Goal: Task Accomplishment & Management: Use online tool/utility

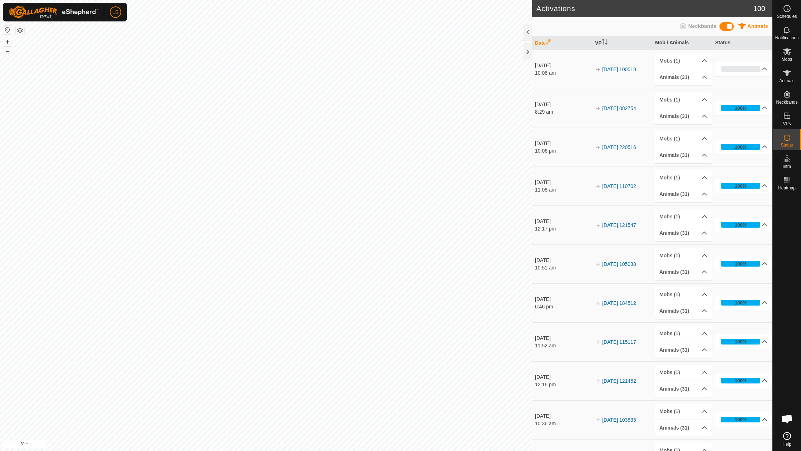
click at [647, 188] on div "Activations 100 Animals Neckbands Date VP Mob / Animals Status [DATE] 10:06 am …" at bounding box center [386, 225] width 772 height 451
click at [8, 52] on button "–" at bounding box center [7, 51] width 9 height 9
click at [10, 42] on button "+" at bounding box center [7, 42] width 9 height 9
click at [5, 43] on button "+" at bounding box center [7, 42] width 9 height 9
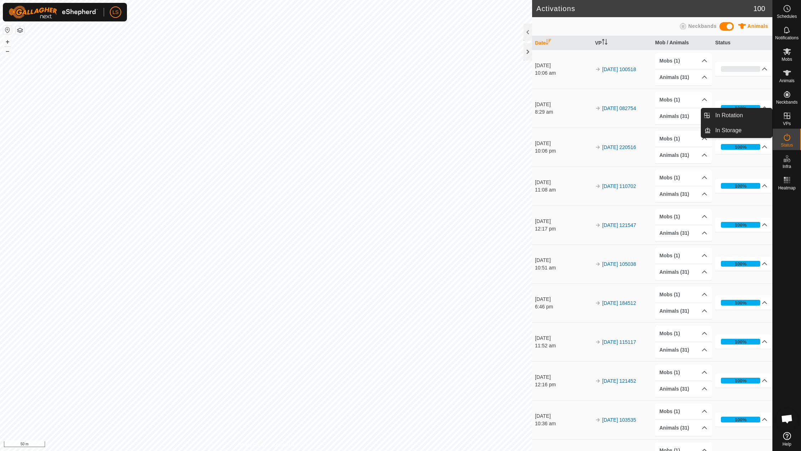
click at [787, 119] on icon at bounding box center [787, 116] width 6 height 6
click at [741, 116] on link "In Rotation" at bounding box center [741, 115] width 61 height 14
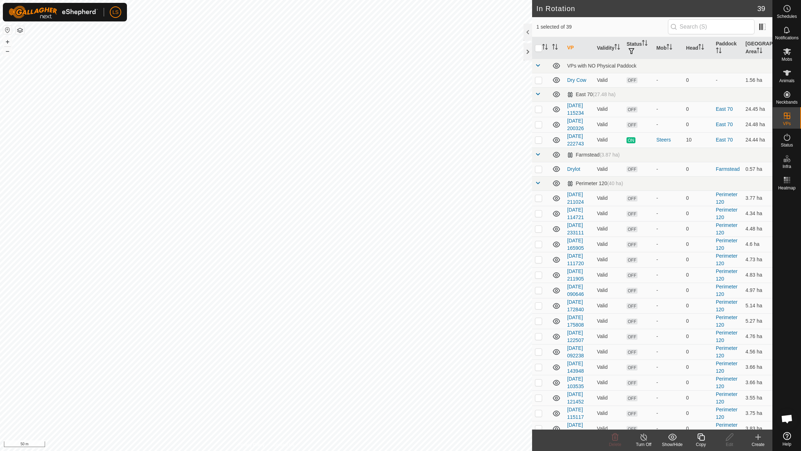
click at [757, 438] on icon at bounding box center [758, 437] width 9 height 9
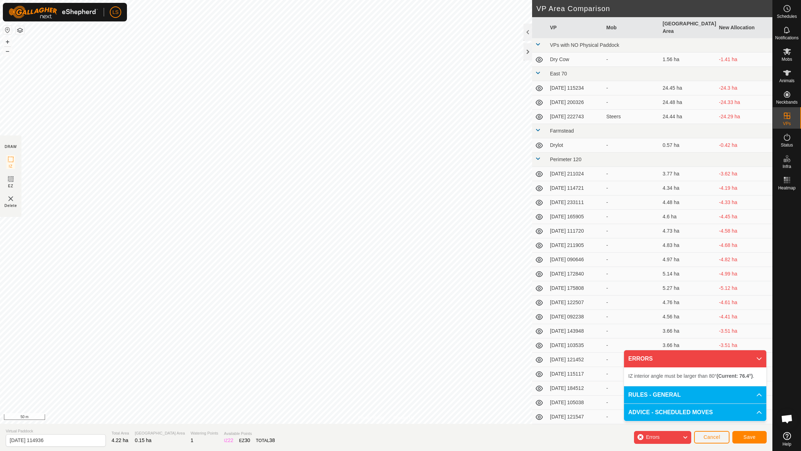
click at [704, 438] on span "Cancel" at bounding box center [711, 437] width 17 height 6
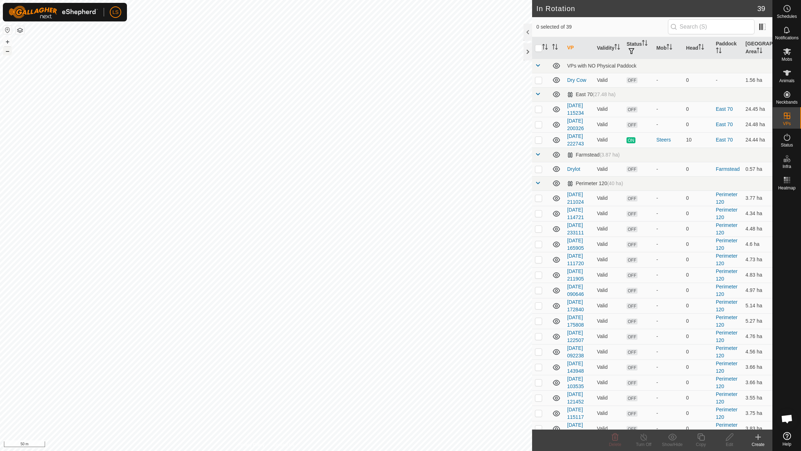
click at [6, 50] on button "–" at bounding box center [7, 51] width 9 height 9
click at [530, 53] on div at bounding box center [528, 51] width 9 height 17
